Goal: Task Accomplishment & Management: Use online tool/utility

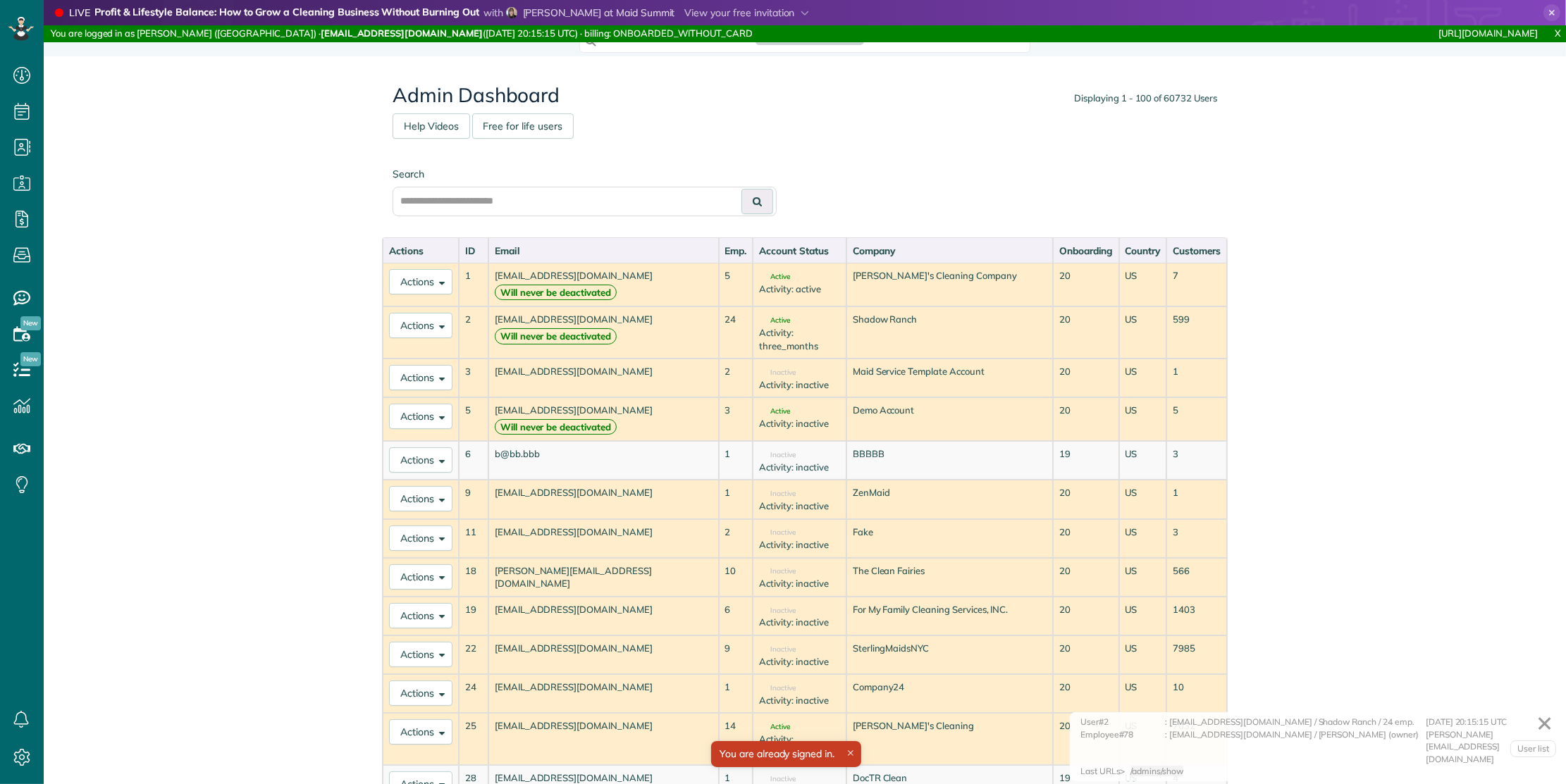
scroll to position [6, 6]
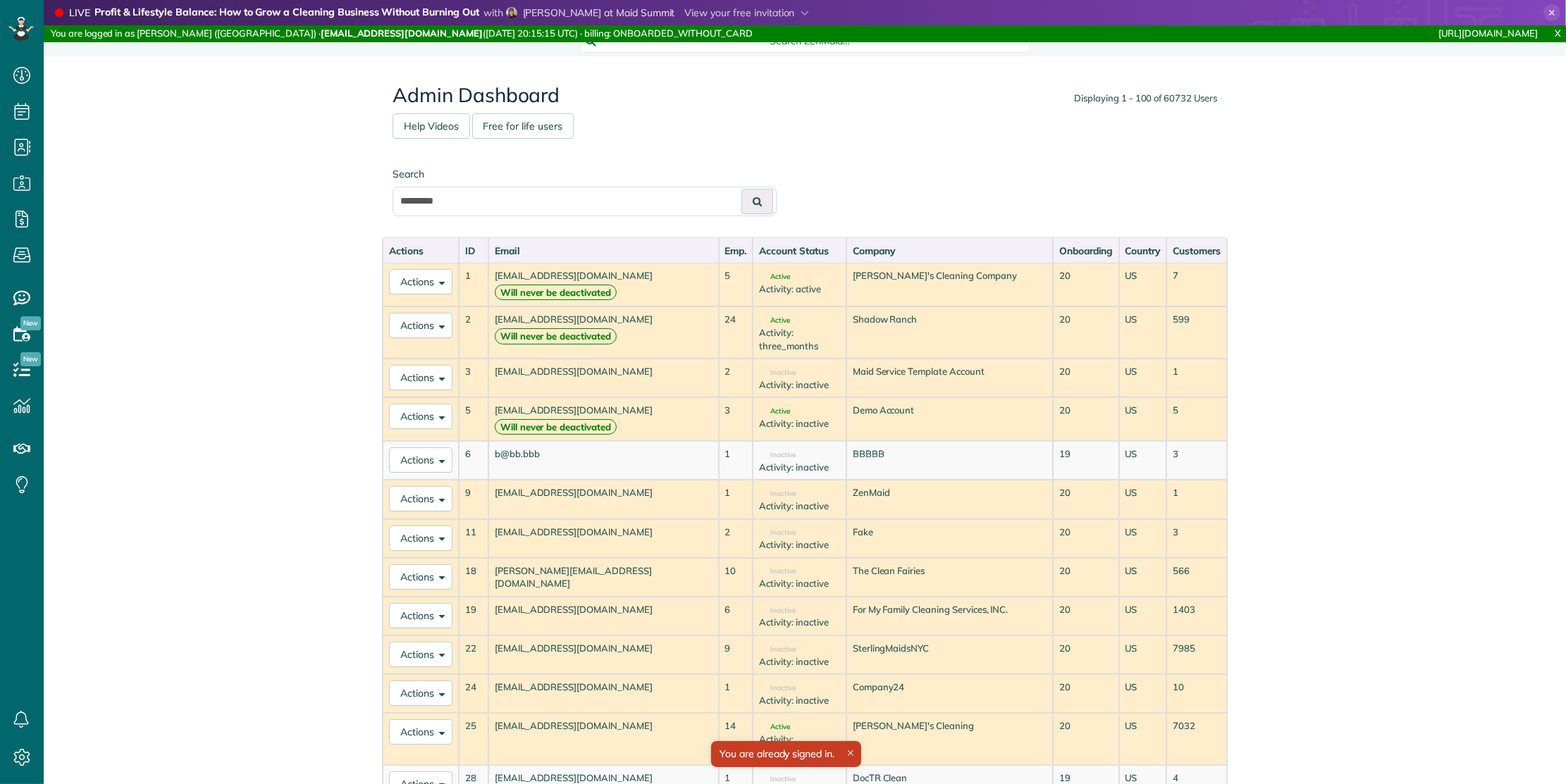
type input "*********"
click at [742, 189] on button at bounding box center [757, 201] width 31 height 26
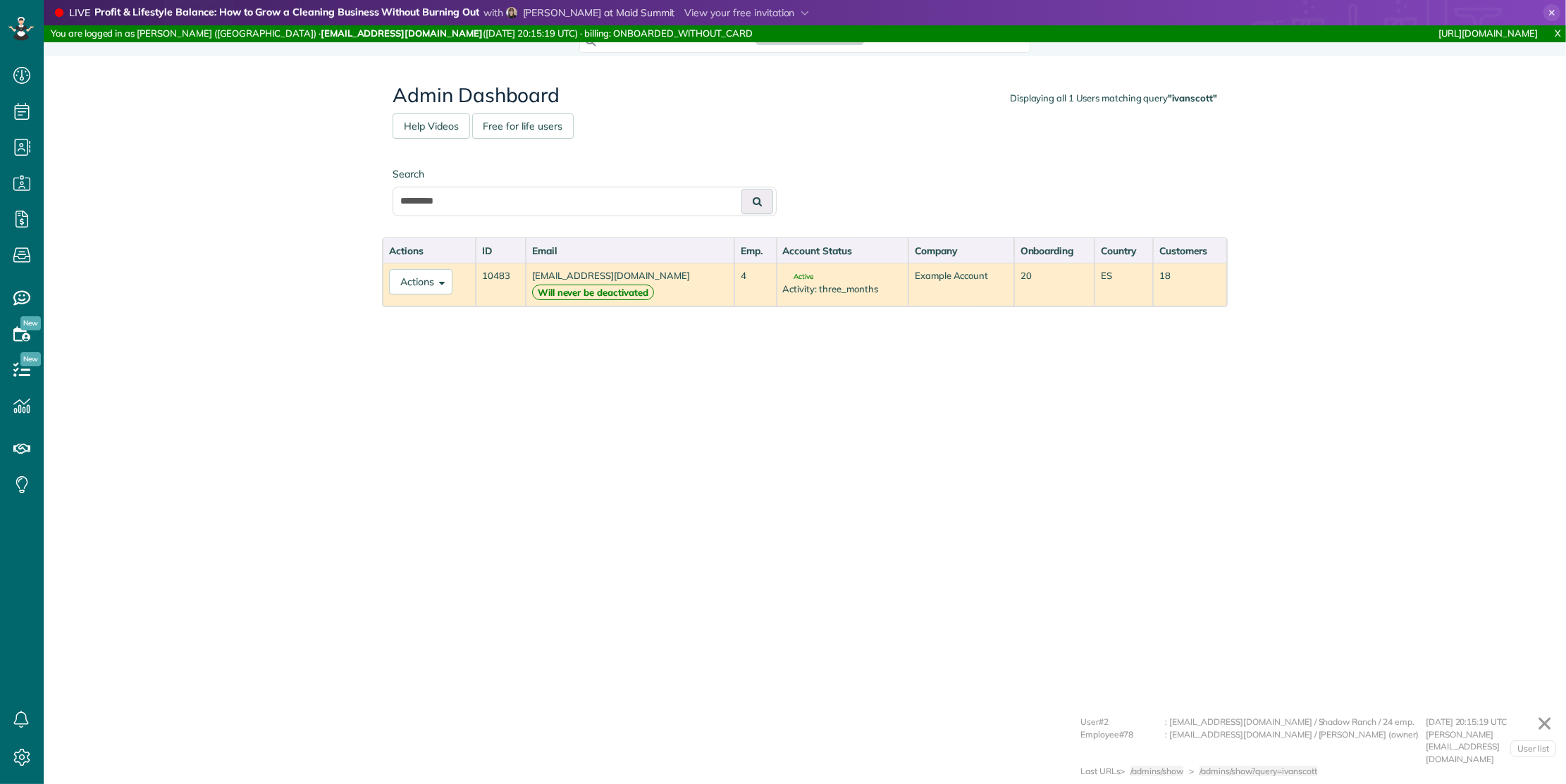
scroll to position [6, 6]
click at [424, 280] on button "Actions" at bounding box center [420, 282] width 64 height 26
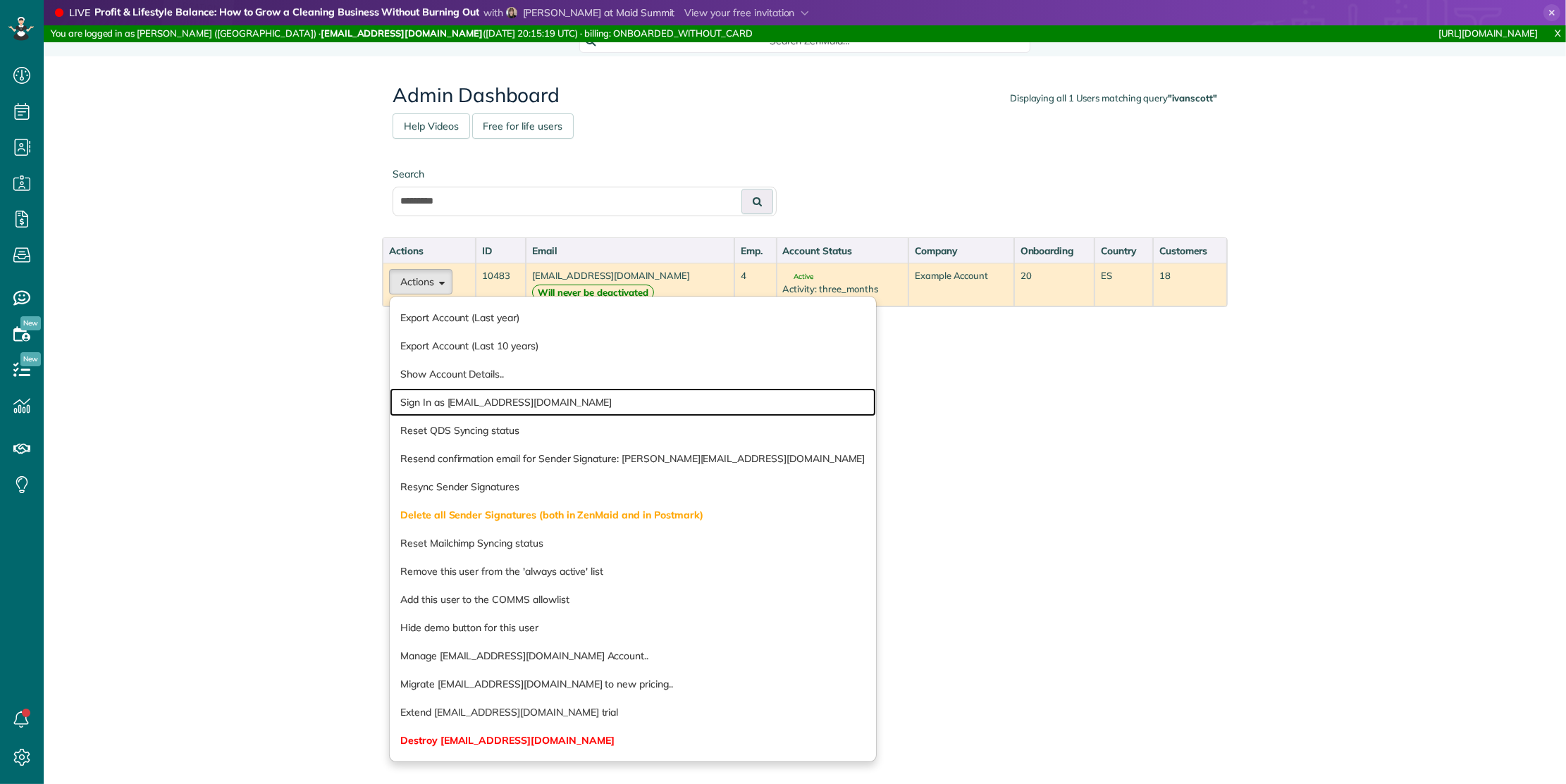
click at [451, 402] on link "Sign In as ivanscott@taskawayva.com" at bounding box center [633, 402] width 487 height 28
